Goal: Task Accomplishment & Management: Use online tool/utility

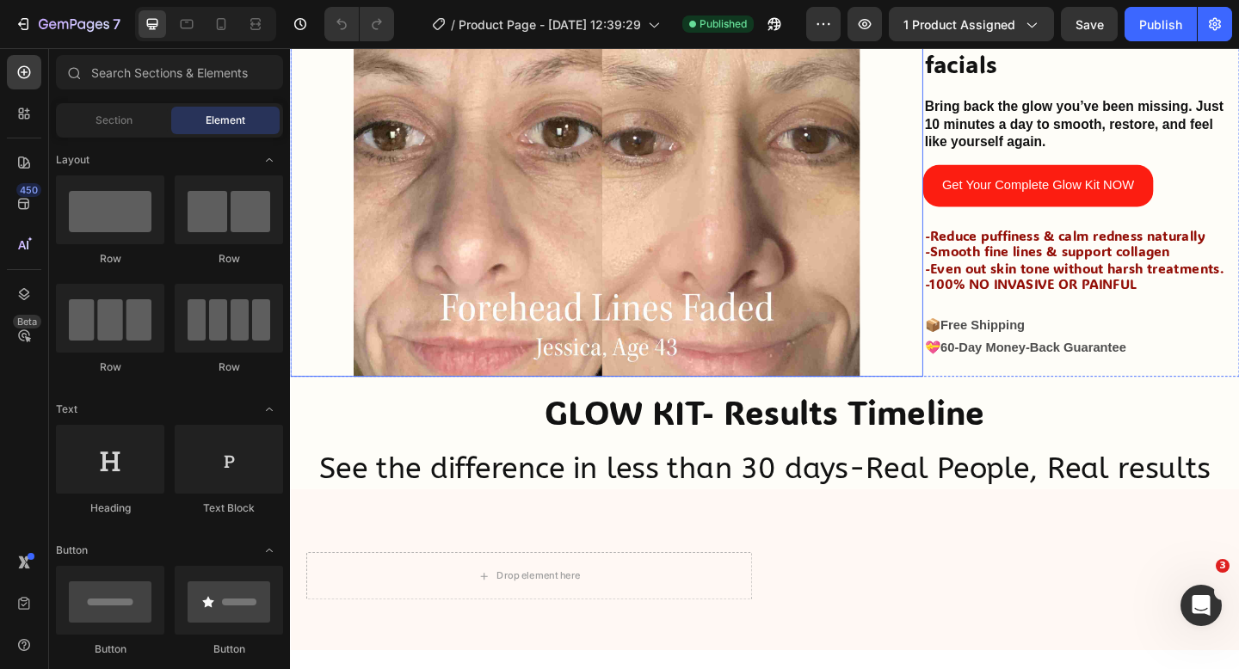
scroll to position [618, 0]
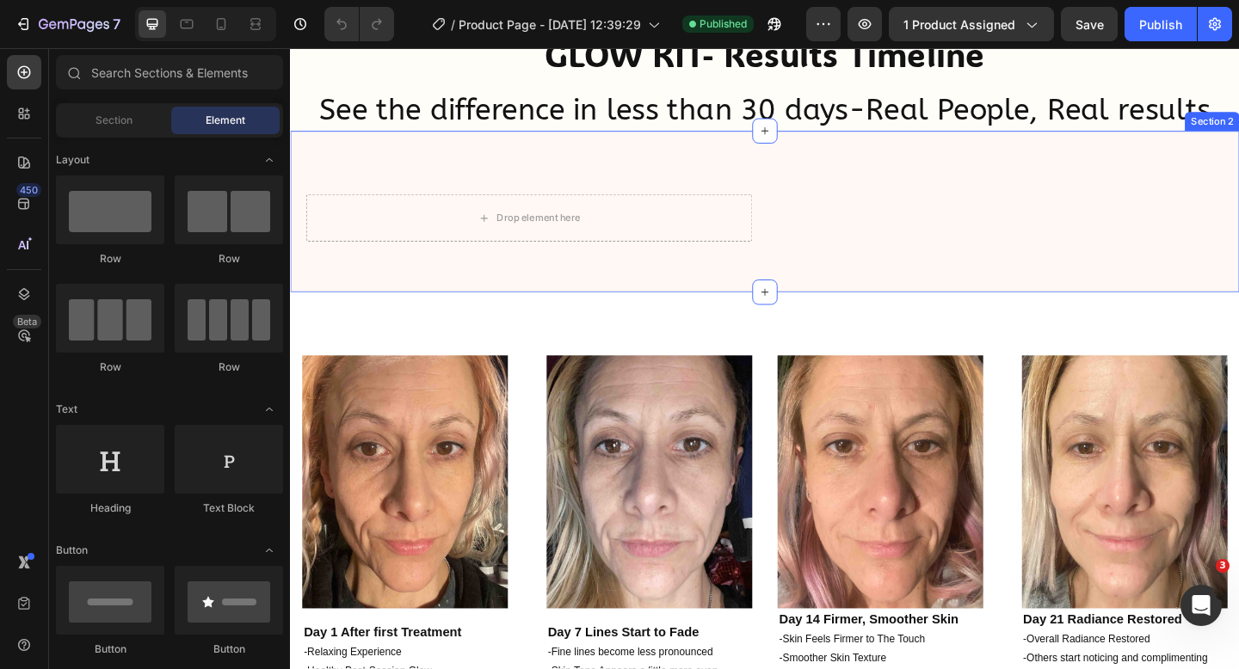
click at [840, 280] on div "Drop element here Icon Icon Icon Icon Icon Icon List 94% SATISFACTION RATE Text…" at bounding box center [806, 225] width 1032 height 175
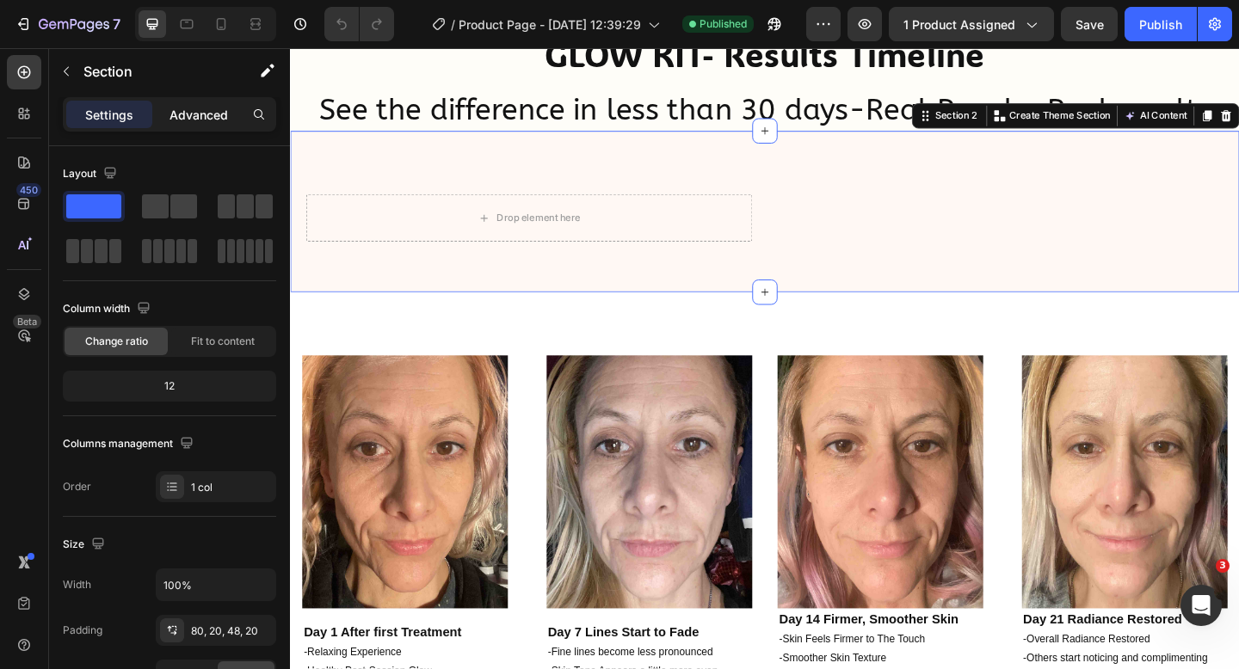
click at [164, 114] on div "Advanced" at bounding box center [199, 115] width 86 height 28
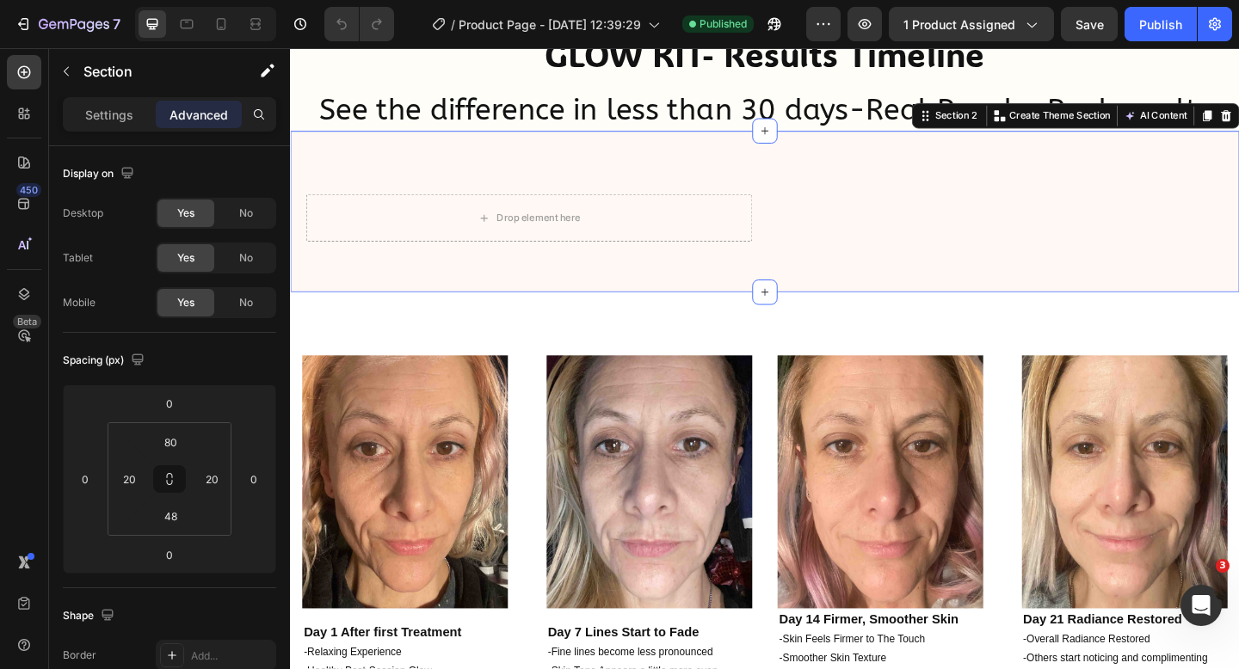
click at [702, 297] on div "Drop element here Icon Icon Icon Icon Icon Icon List 94% SATISFACTION RATE Text…" at bounding box center [806, 225] width 1032 height 175
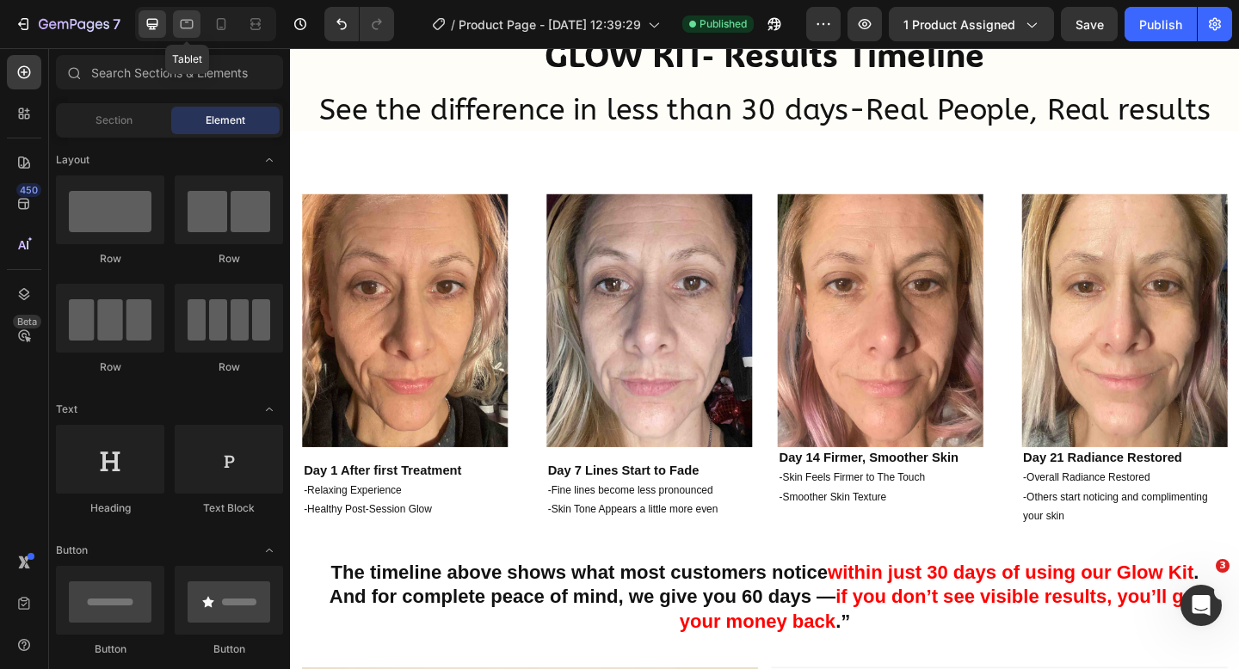
click at [185, 34] on div at bounding box center [187, 24] width 28 height 28
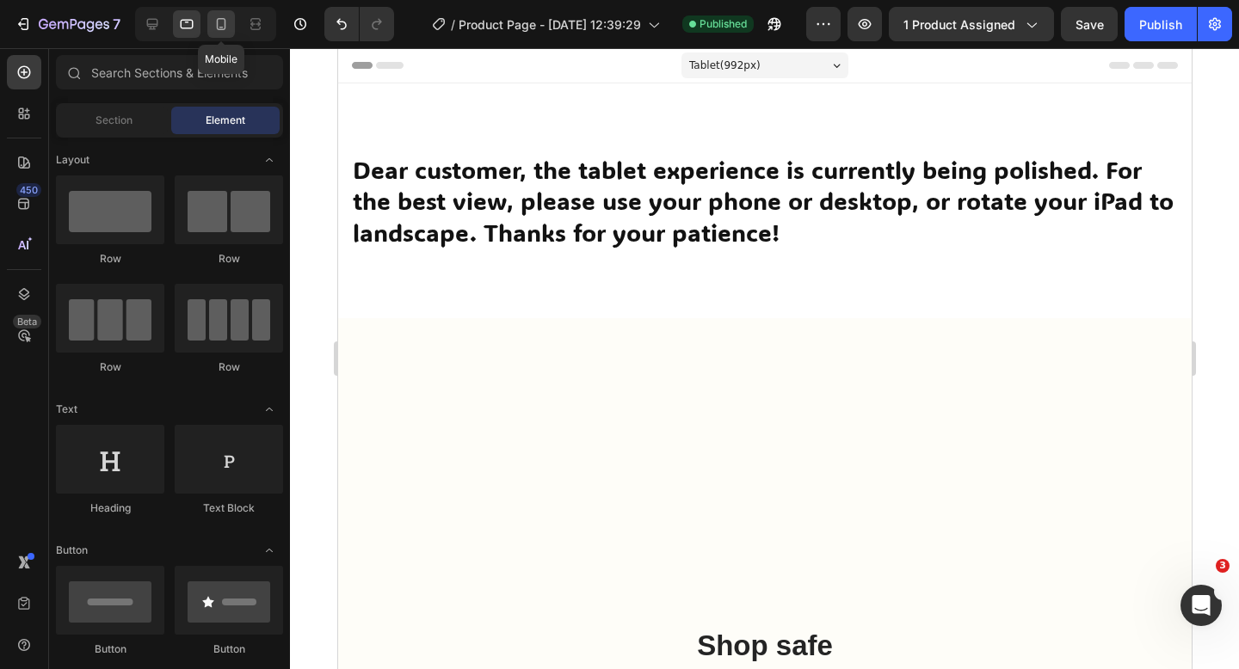
click at [227, 20] on icon at bounding box center [220, 23] width 17 height 17
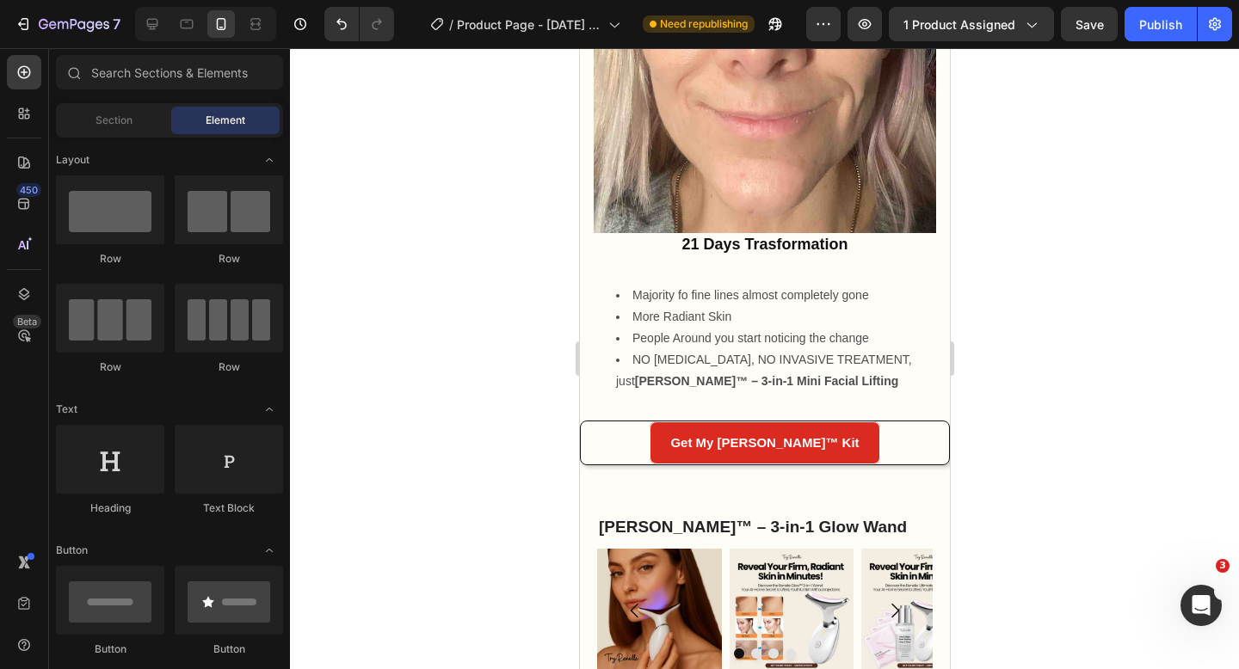
scroll to position [2727, 0]
click at [162, 34] on div at bounding box center [152, 24] width 28 height 28
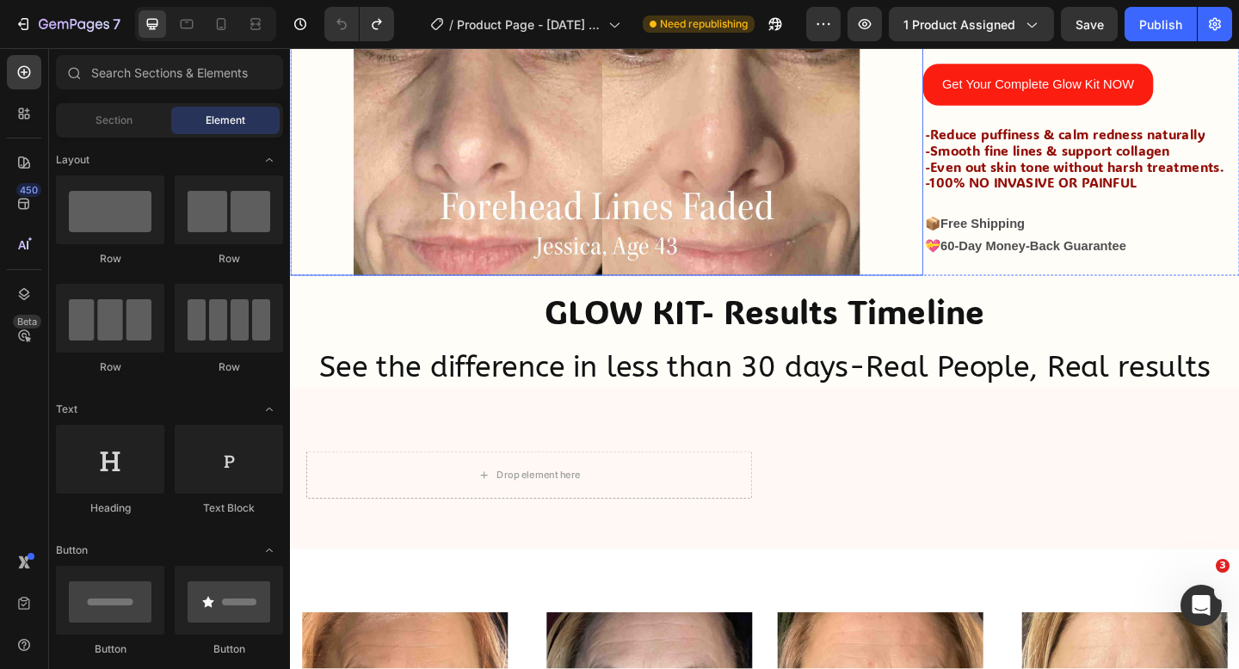
scroll to position [338, 0]
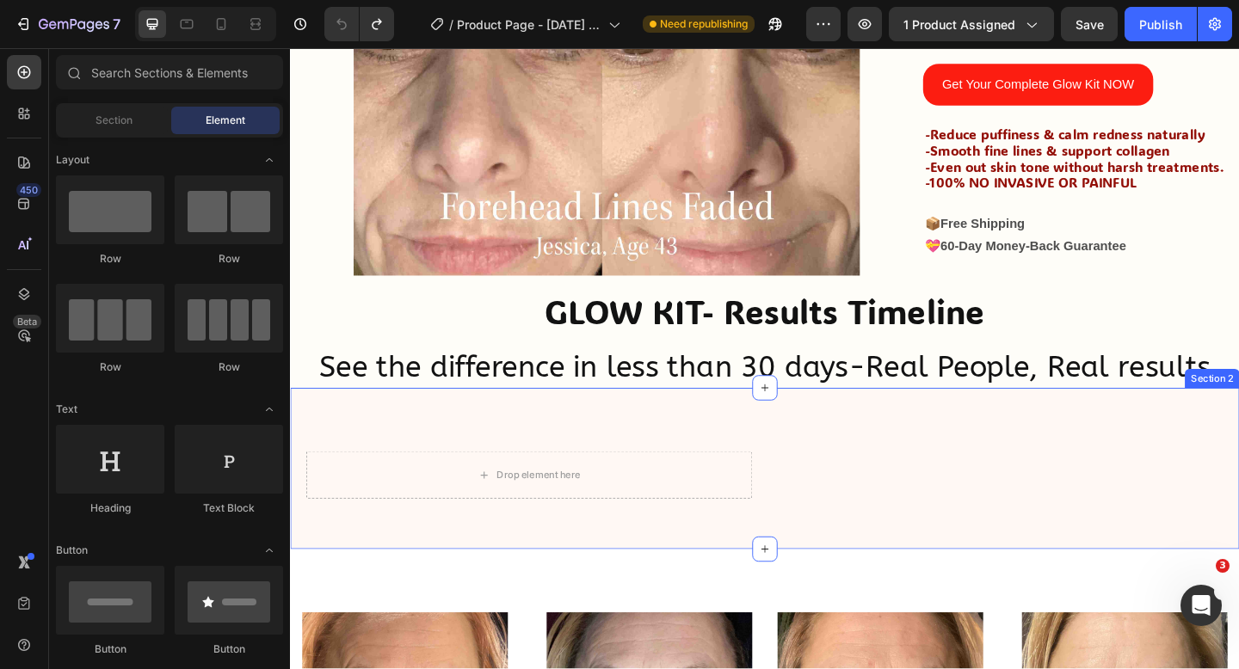
click at [926, 437] on div "Drop element here Icon Icon Icon Icon Icon Icon List 94% SATISFACTION RATE Text…" at bounding box center [806, 505] width 1032 height 175
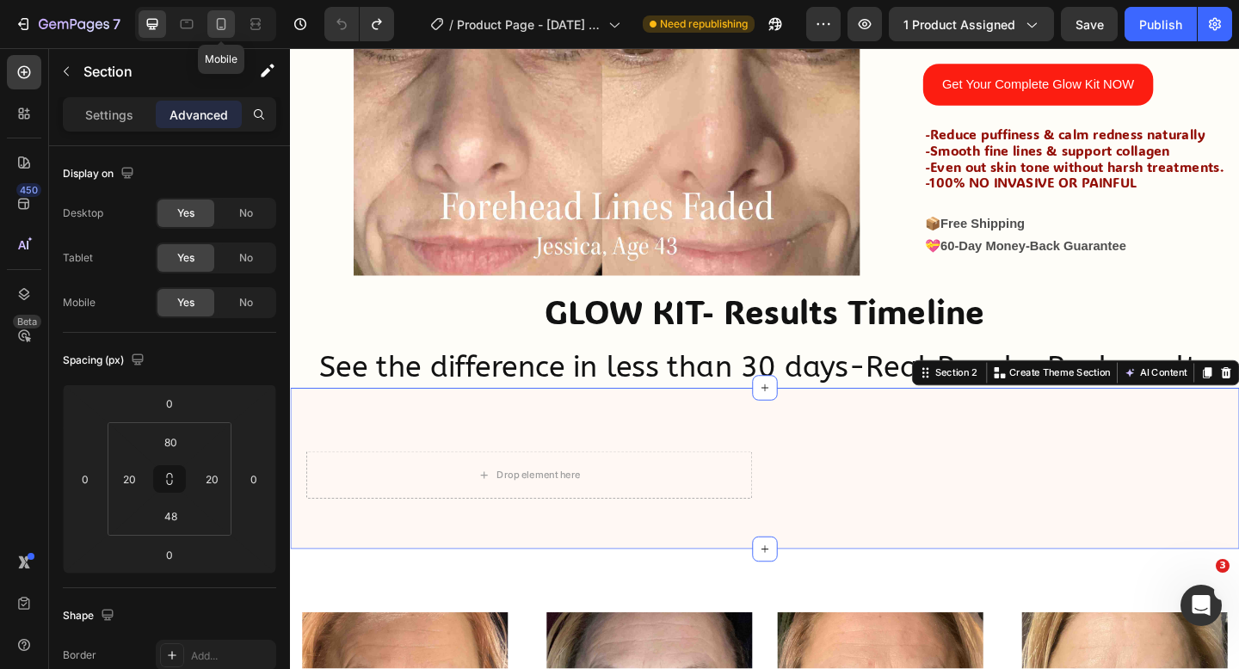
click at [218, 23] on icon at bounding box center [220, 23] width 17 height 17
type input "20"
type input "0"
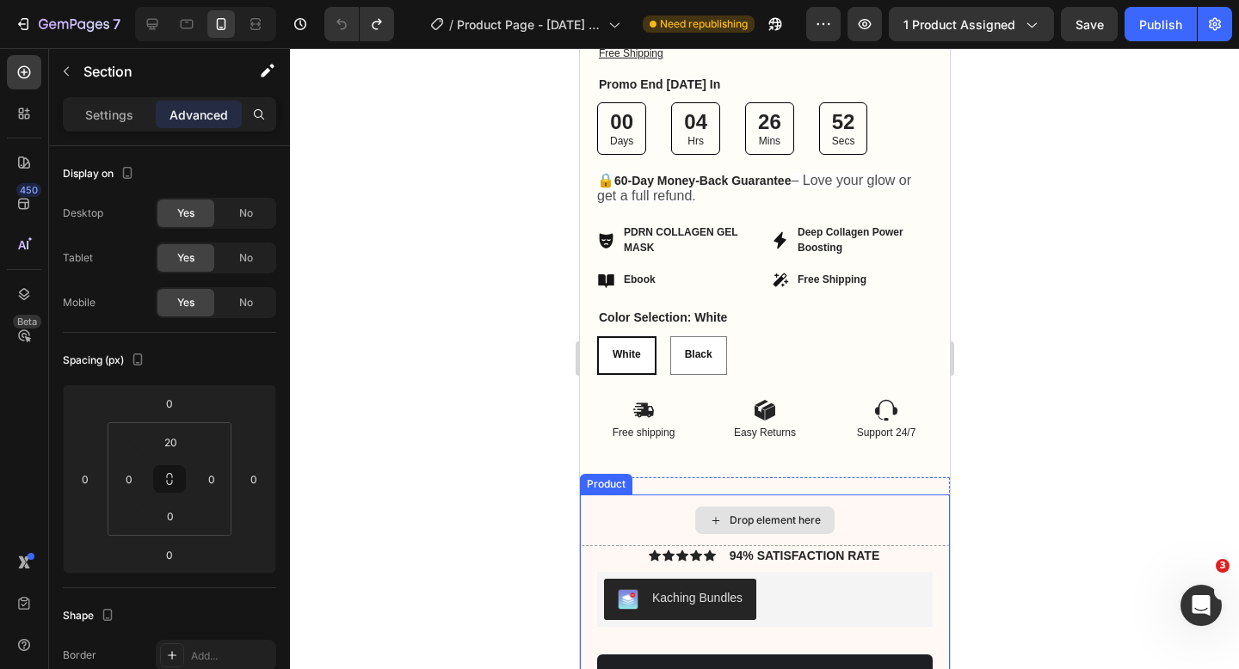
scroll to position [3564, 0]
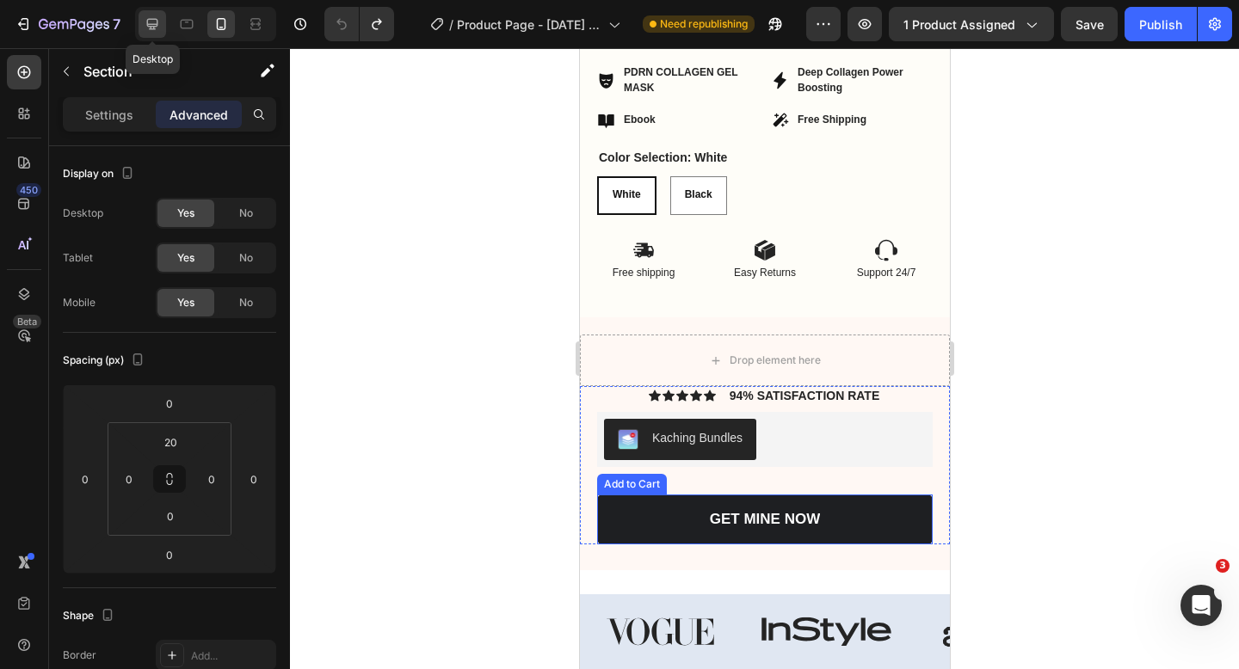
click at [156, 23] on icon at bounding box center [152, 24] width 11 height 11
type input "80"
type input "20"
type input "48"
type input "20"
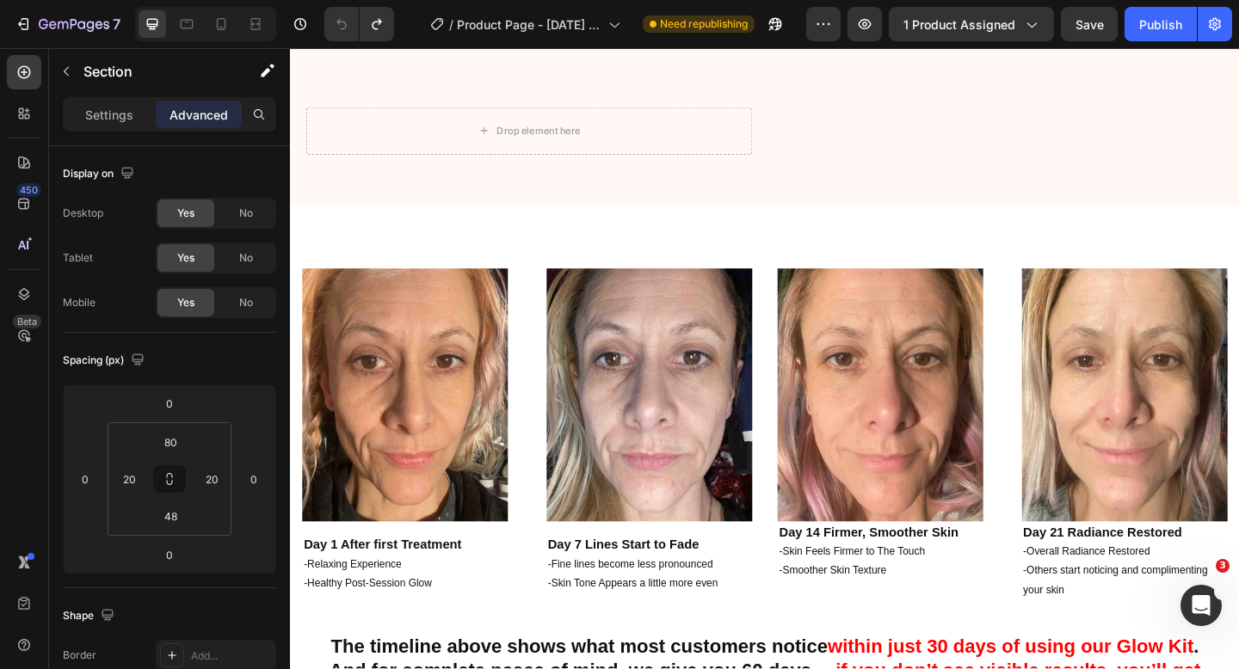
scroll to position [631, 0]
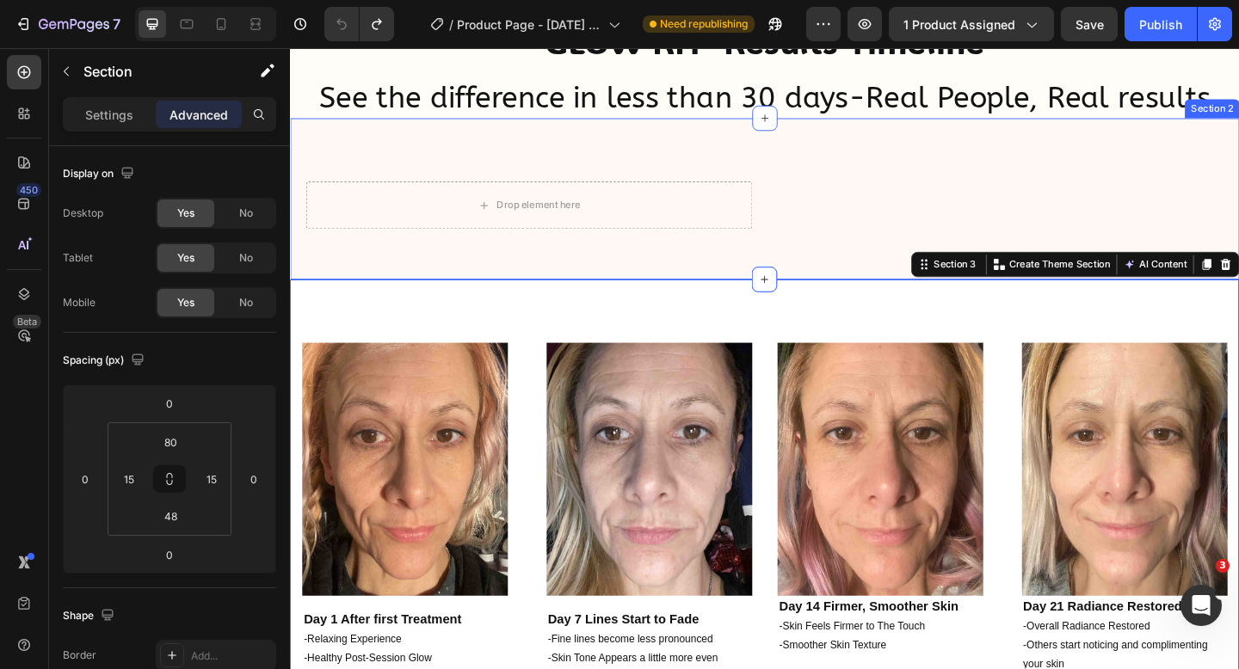
click at [957, 133] on div "Drop element here Icon Icon Icon Icon Icon Icon List 94% SATISFACTION RATE Text…" at bounding box center [806, 212] width 1032 height 175
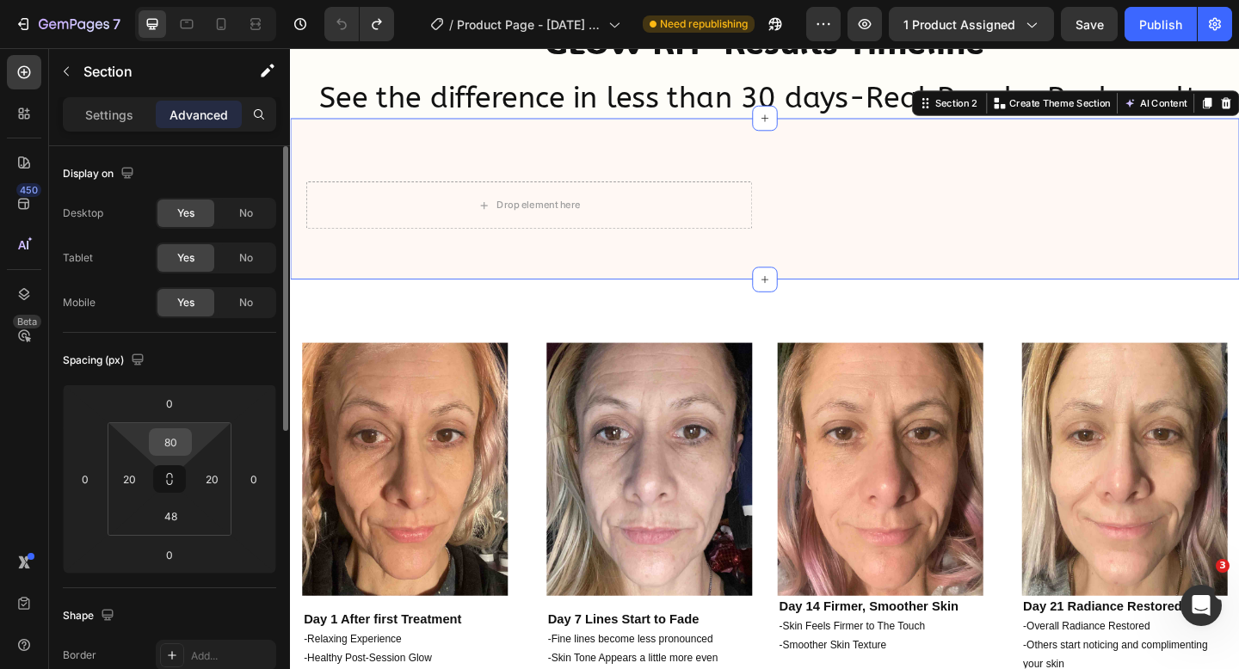
click at [173, 439] on input "80" at bounding box center [170, 442] width 34 height 26
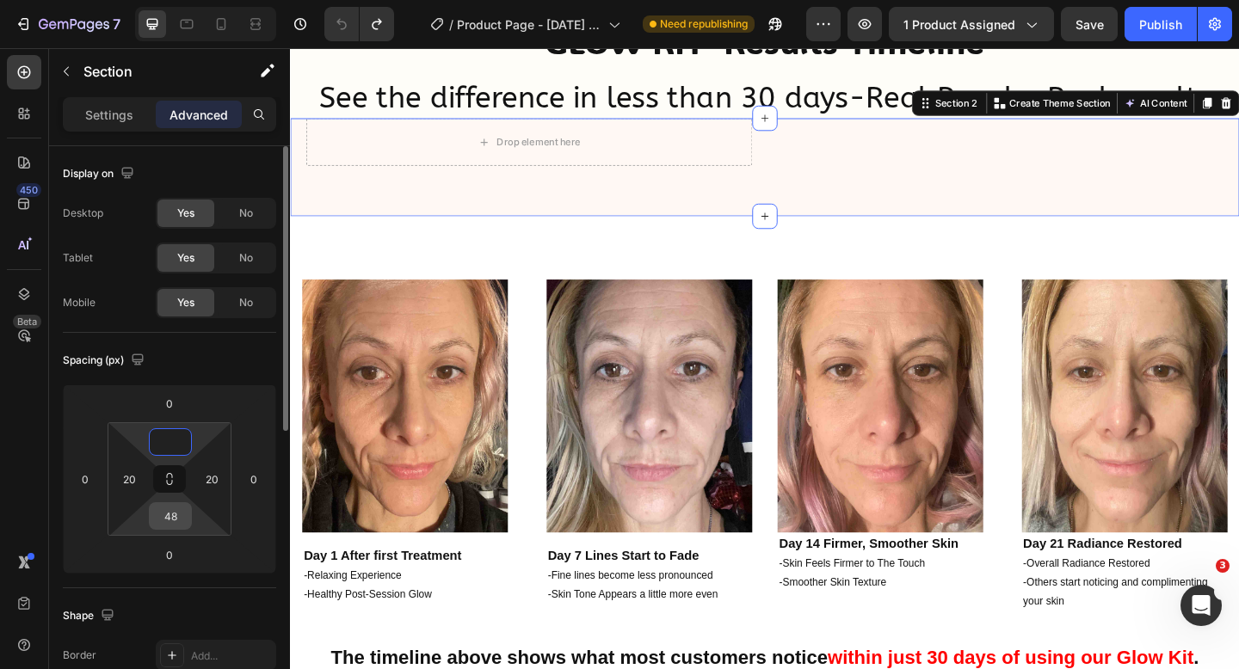
type input "0"
click at [165, 529] on div "48" at bounding box center [170, 516] width 43 height 28
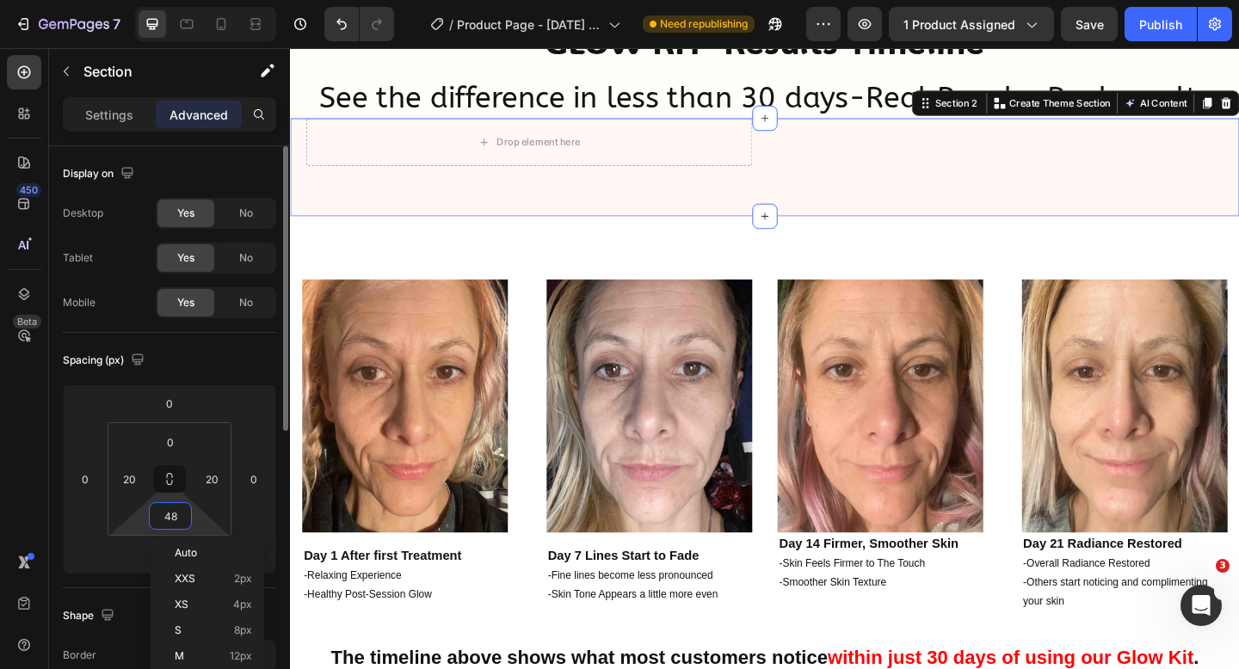
click at [174, 517] on input "48" at bounding box center [170, 516] width 34 height 26
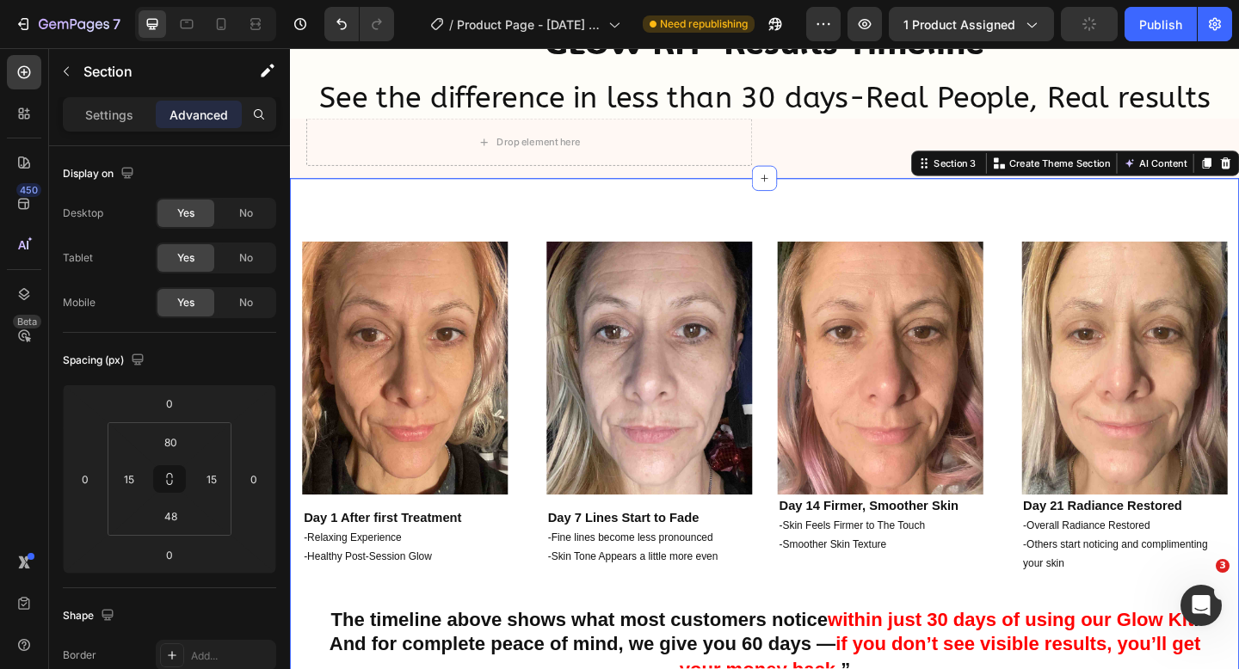
click at [839, 278] on img at bounding box center [932, 396] width 224 height 275
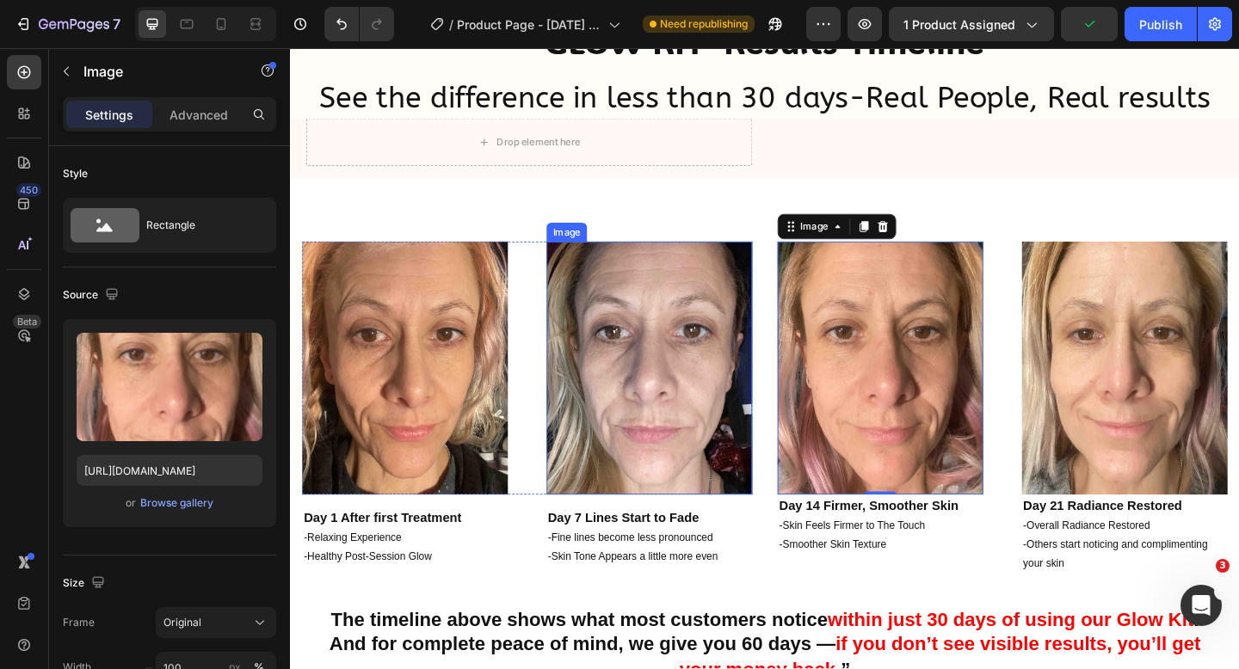
click at [590, 295] on img at bounding box center [681, 396] width 224 height 275
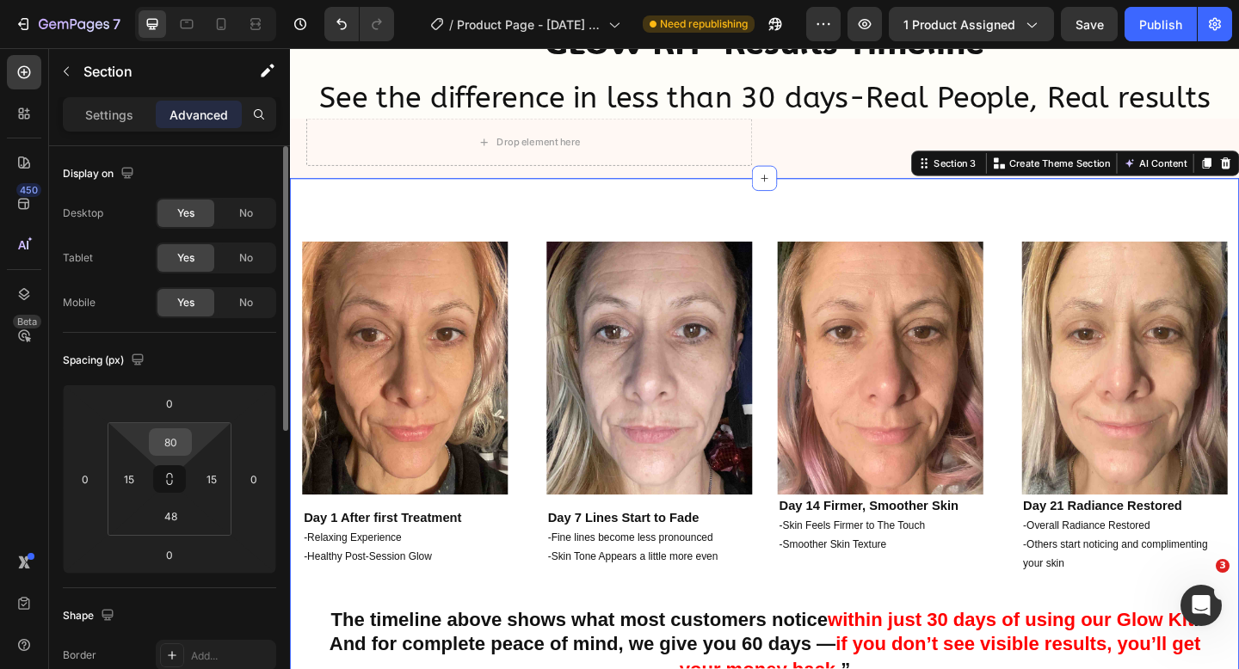
click at [188, 432] on div "80" at bounding box center [170, 442] width 43 height 28
click at [179, 440] on input "80" at bounding box center [170, 442] width 34 height 26
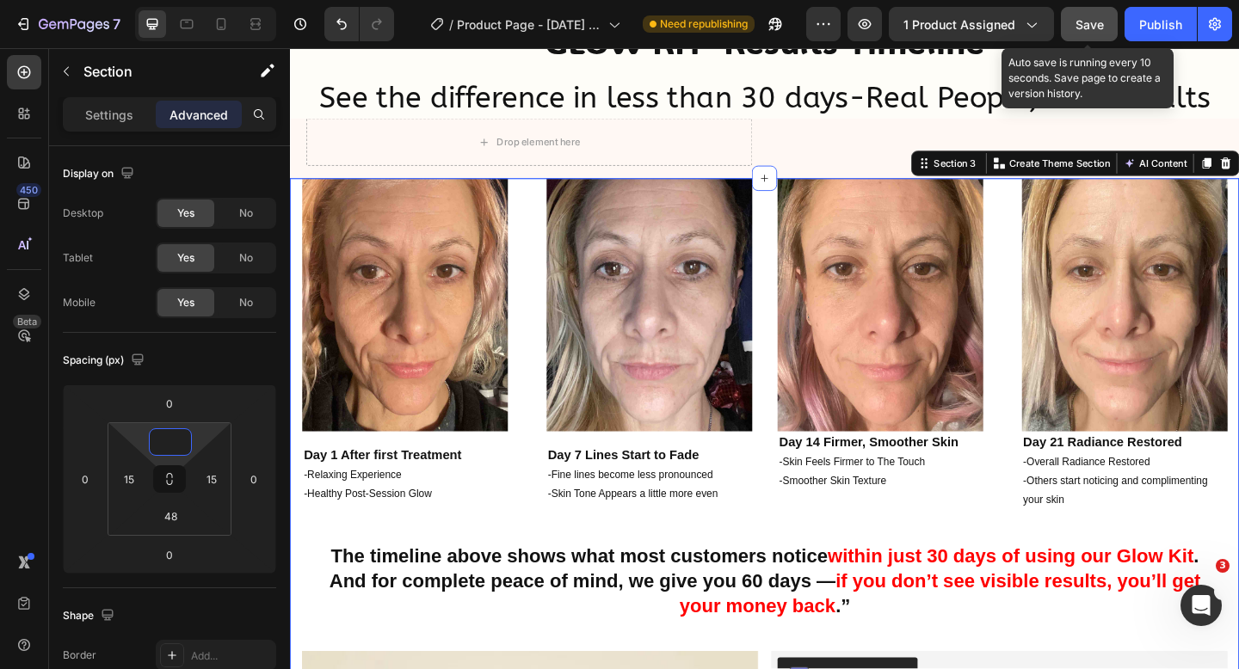
type input "0"
click at [1098, 19] on span "Save" at bounding box center [1089, 24] width 28 height 15
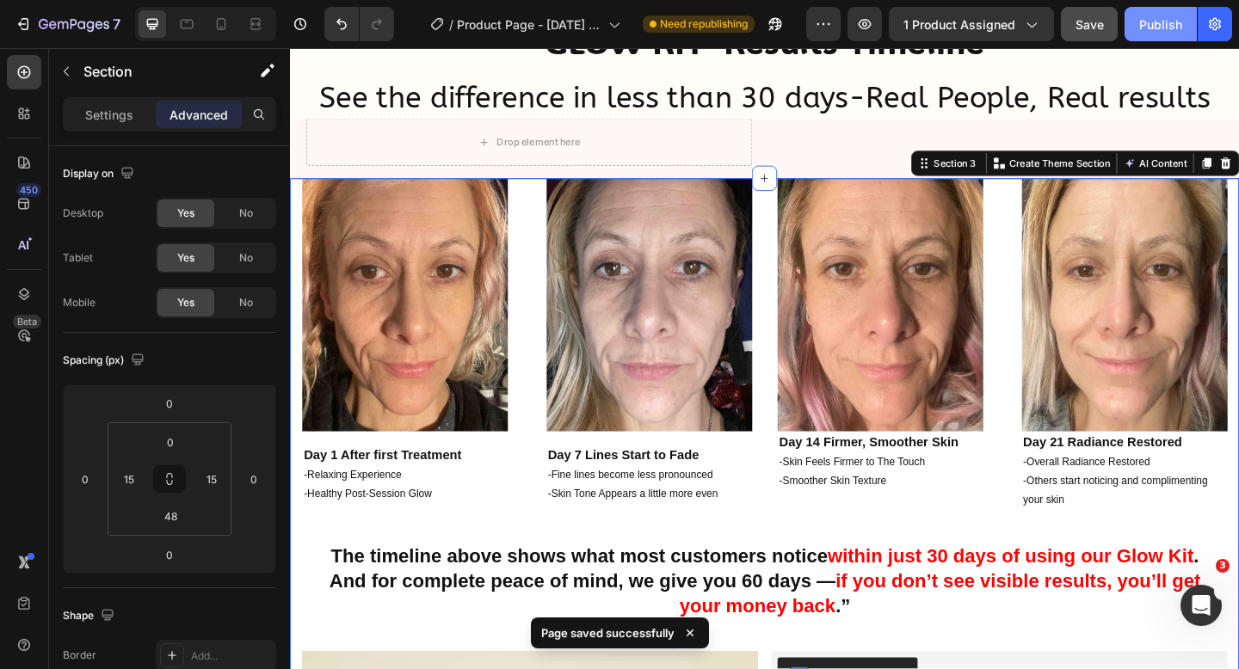
click at [1153, 24] on div "Publish" at bounding box center [1160, 24] width 43 height 18
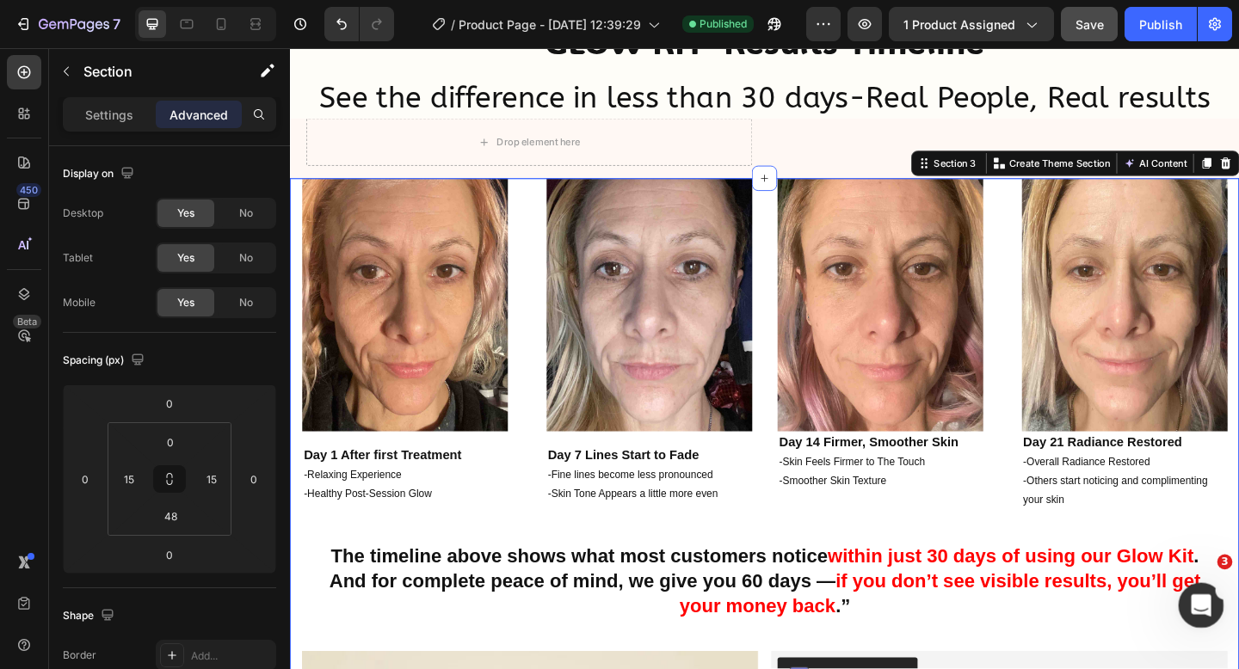
click at [1217, 589] on div "3" at bounding box center [1202, 606] width 46 height 46
click at [1211, 588] on div "Open Intercom Messenger" at bounding box center [1198, 603] width 57 height 57
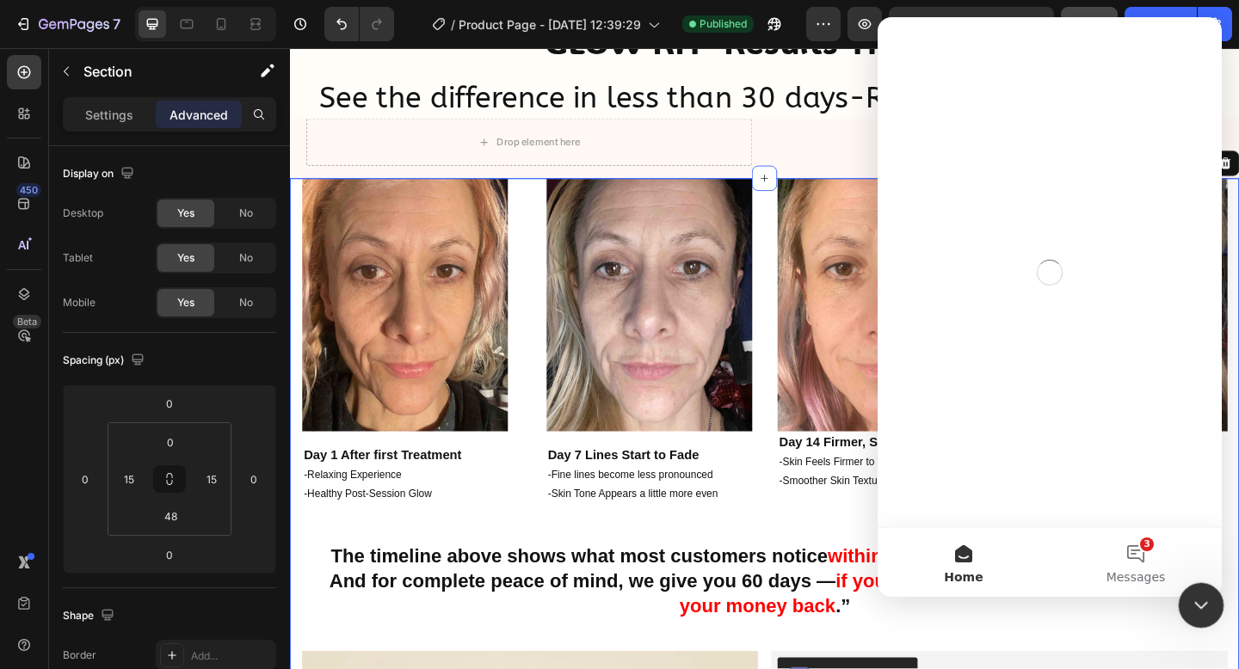
scroll to position [0, 0]
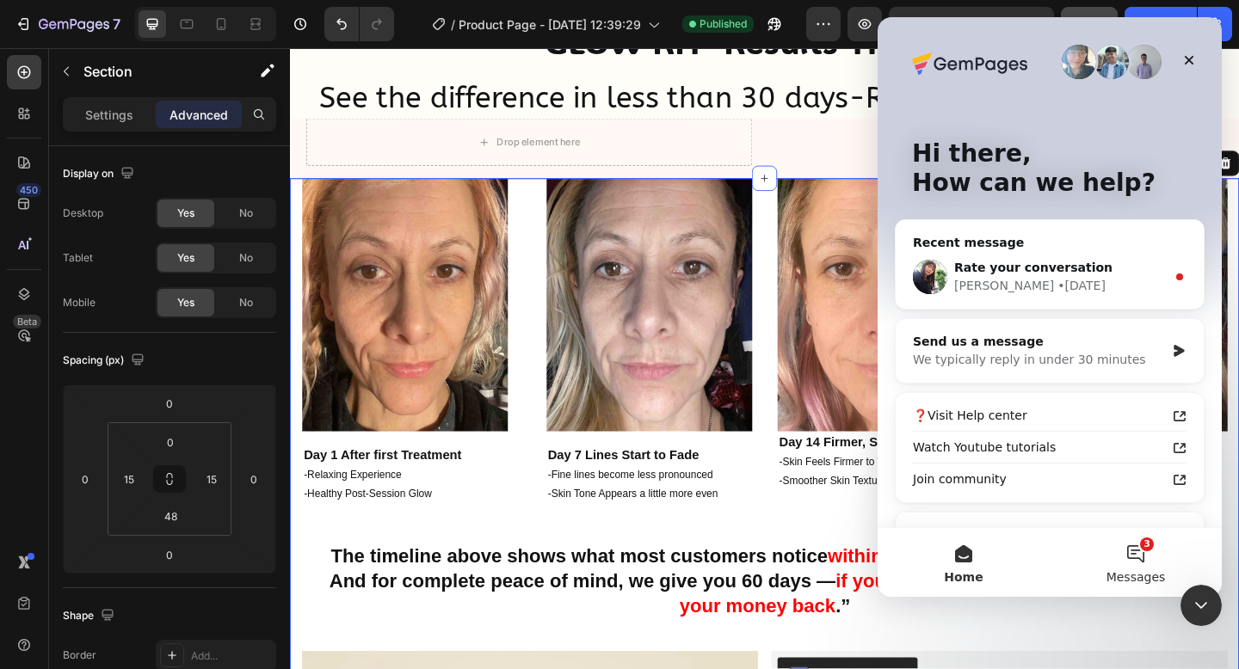
click at [1134, 539] on button "3 Messages" at bounding box center [1135, 562] width 172 height 69
